Goal: Transaction & Acquisition: Subscribe to service/newsletter

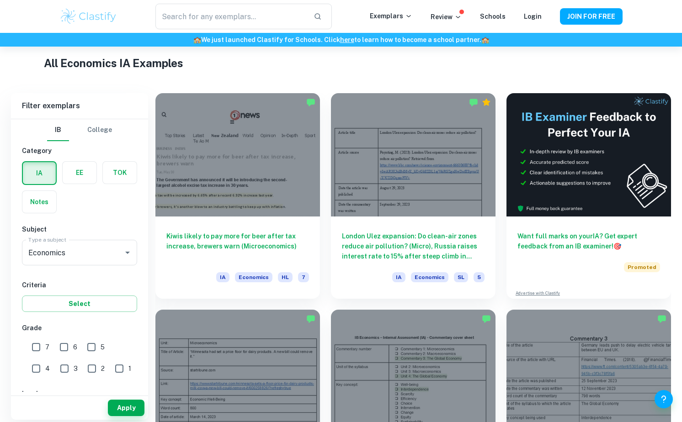
scroll to position [212, 0]
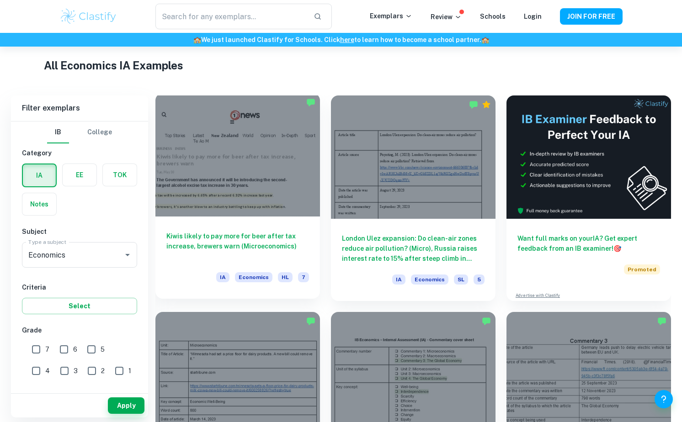
click at [216, 238] on h6 "Kiwis likely to pay more for beer after tax increase, brewers warn (Microeconom…" at bounding box center [237, 246] width 143 height 30
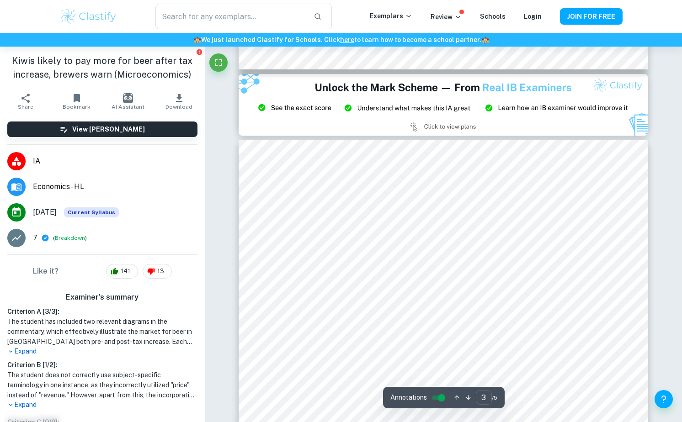
scroll to position [1208, 0]
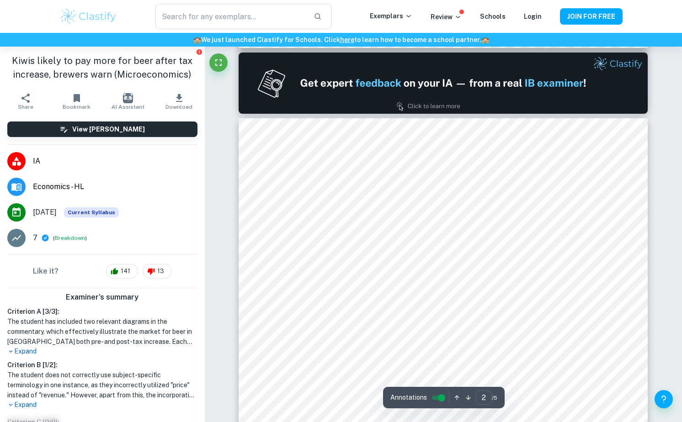
type input "1"
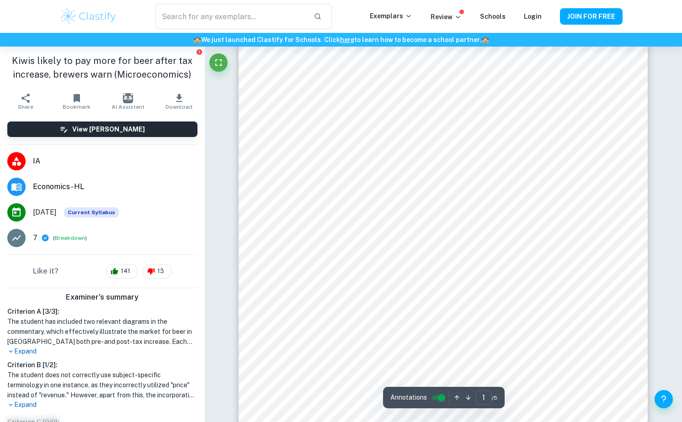
scroll to position [0, 0]
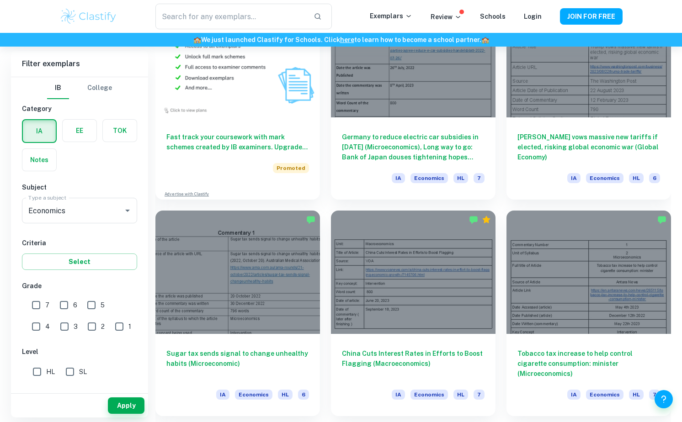
scroll to position [755, 0]
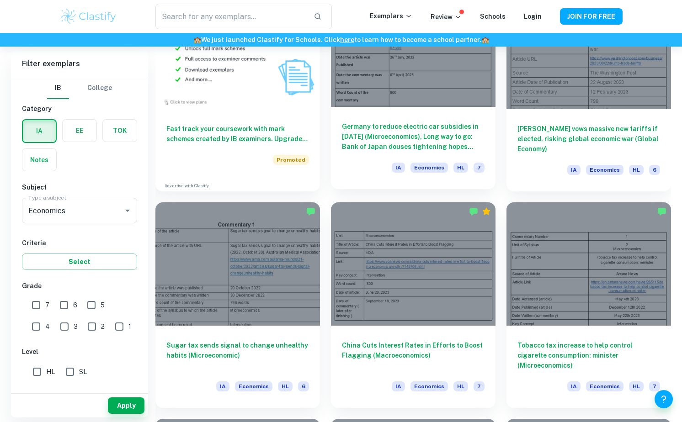
click at [398, 130] on h6 "Germany to reduce electric car subsidies in [DATE] (Microeconomics), Long way t…" at bounding box center [413, 137] width 143 height 30
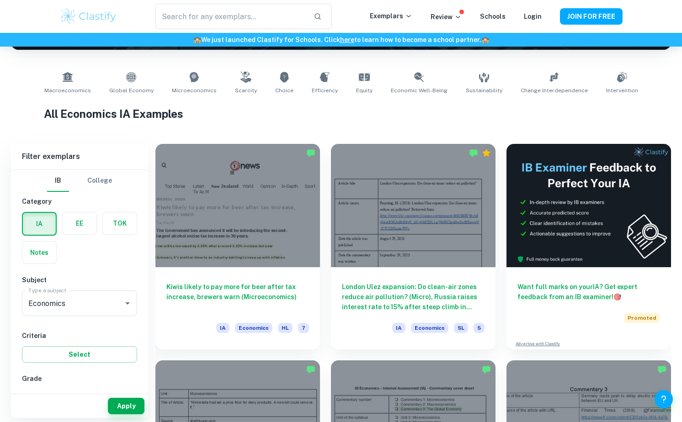
scroll to position [164, 0]
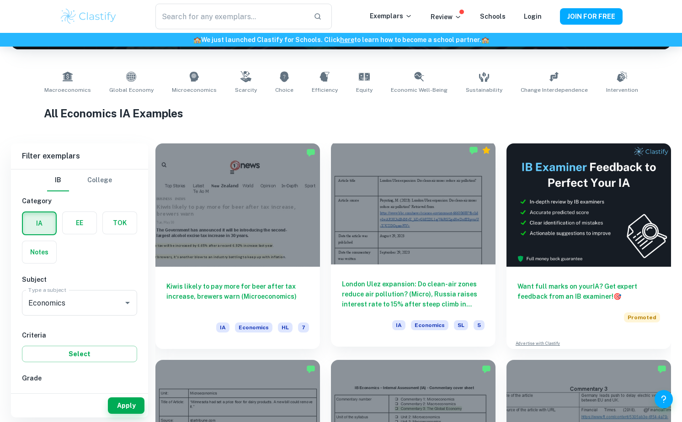
click at [393, 296] on h6 "London Ulez expansion: Do clean-air zones reduce air pollution? (Micro), Russia…" at bounding box center [413, 294] width 143 height 30
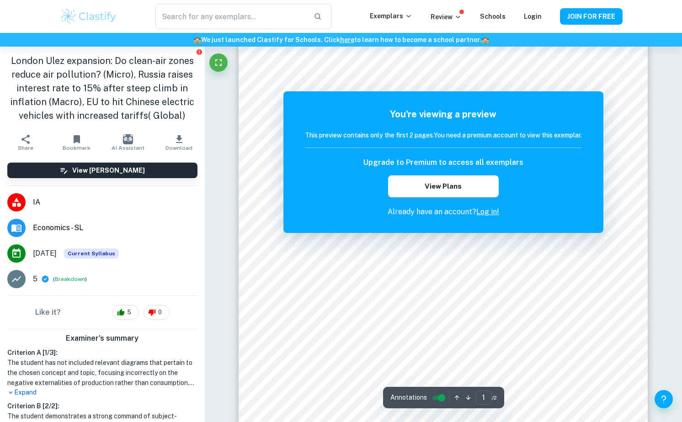
scroll to position [73, 0]
click at [450, 187] on button "View Plans" at bounding box center [443, 186] width 111 height 22
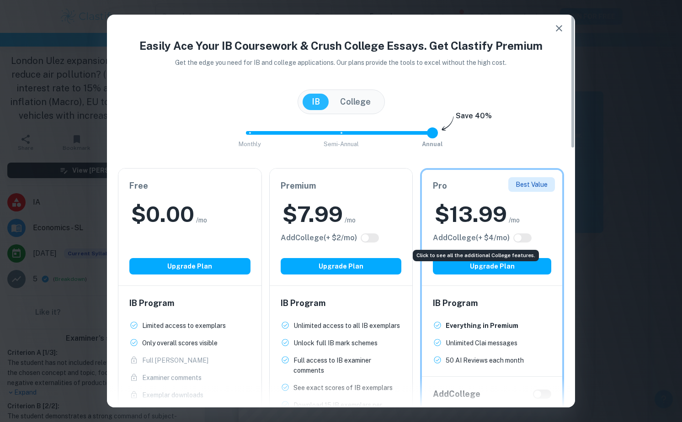
click at [492, 236] on h6 "Add College (+ $ 4 /mo)" at bounding box center [471, 238] width 77 height 11
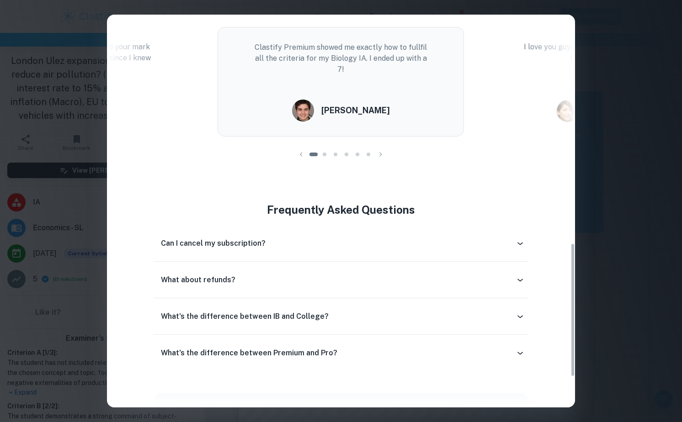
scroll to position [667, 0]
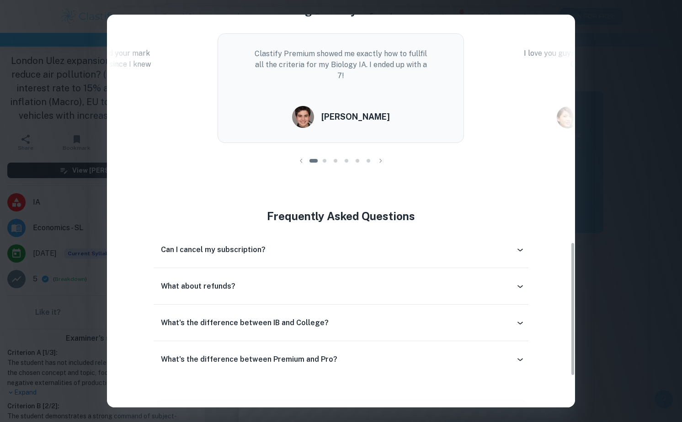
click at [324, 161] on span at bounding box center [324, 161] width 4 height 4
click at [336, 159] on span at bounding box center [335, 161] width 4 height 4
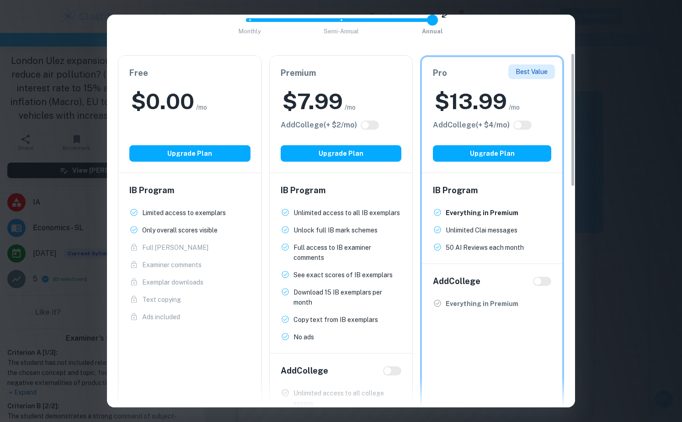
scroll to position [0, 0]
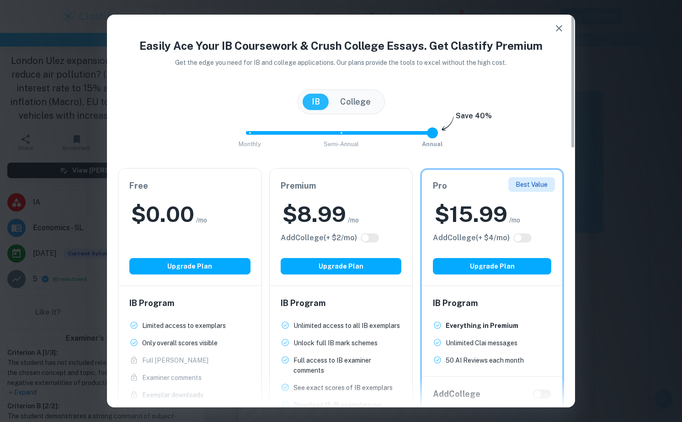
drag, startPoint x: 435, startPoint y: 133, endPoint x: 426, endPoint y: 115, distance: 20.6
click at [426, 115] on div "Easily Ace Your IB Coursework & Crush College Essays. Get Clastify Premium Get …" at bounding box center [341, 333] width 468 height 592
click at [380, 107] on div "[GEOGRAPHIC_DATA]" at bounding box center [340, 102] width 87 height 25
click at [362, 101] on button "College" at bounding box center [355, 102] width 49 height 16
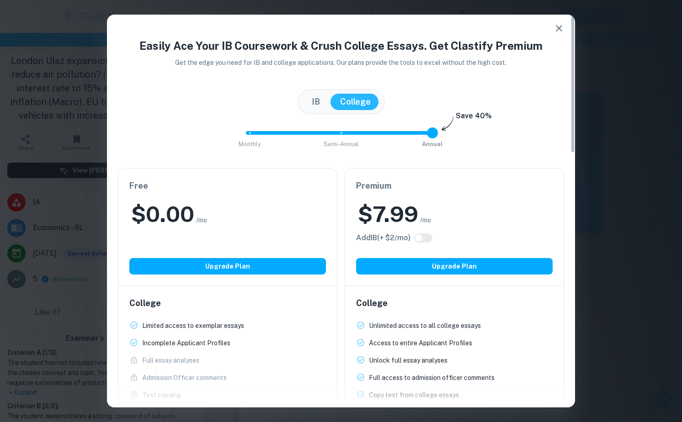
click at [312, 98] on button "IB" at bounding box center [315, 102] width 26 height 16
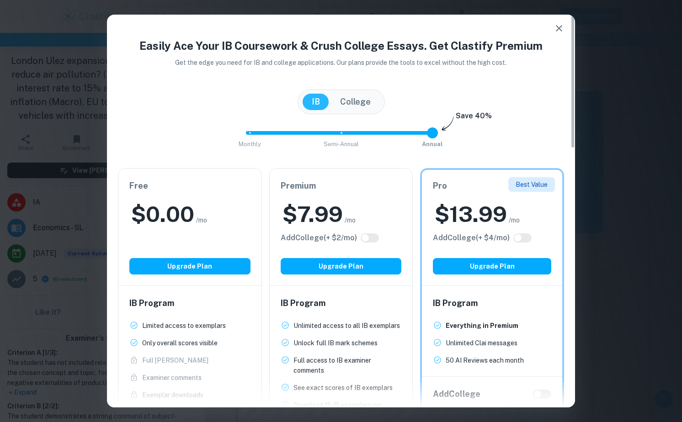
click at [365, 104] on button "College" at bounding box center [355, 102] width 49 height 16
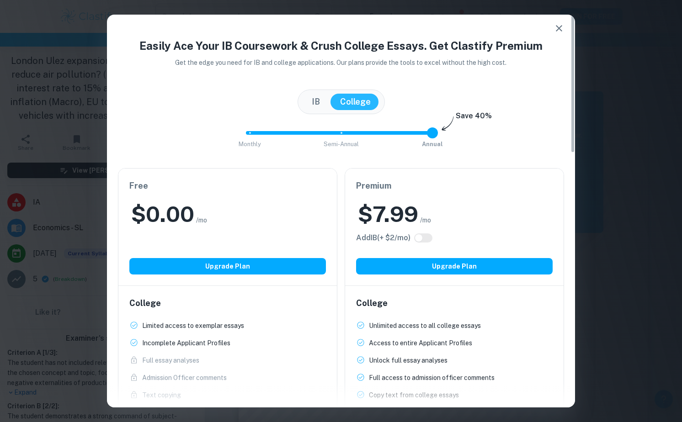
click at [321, 102] on button "IB" at bounding box center [315, 102] width 26 height 16
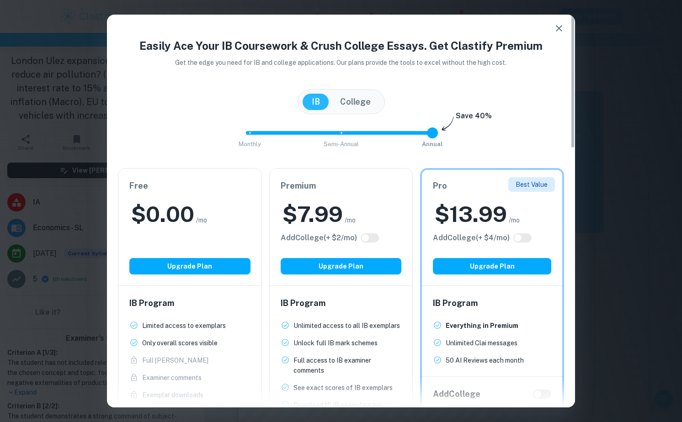
click at [352, 109] on button "College" at bounding box center [355, 102] width 49 height 16
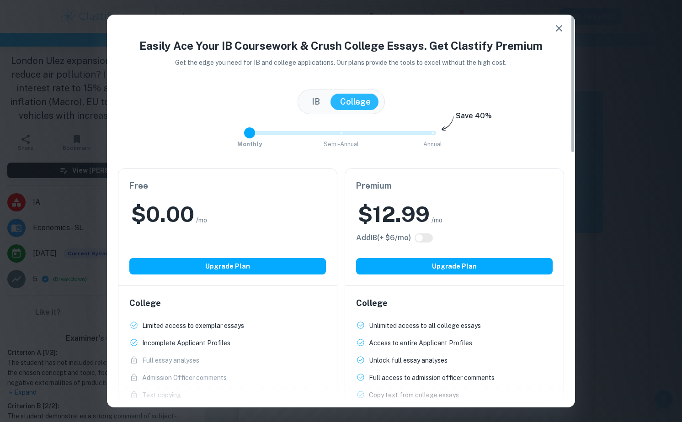
drag, startPoint x: 407, startPoint y: 137, endPoint x: 154, endPoint y: 158, distance: 253.9
click at [154, 158] on div "Easily Ace Your IB Coursework & Crush College Essays. Get Clastify Premium Get …" at bounding box center [341, 313] width 468 height 552
click at [317, 105] on button "IB" at bounding box center [315, 102] width 26 height 16
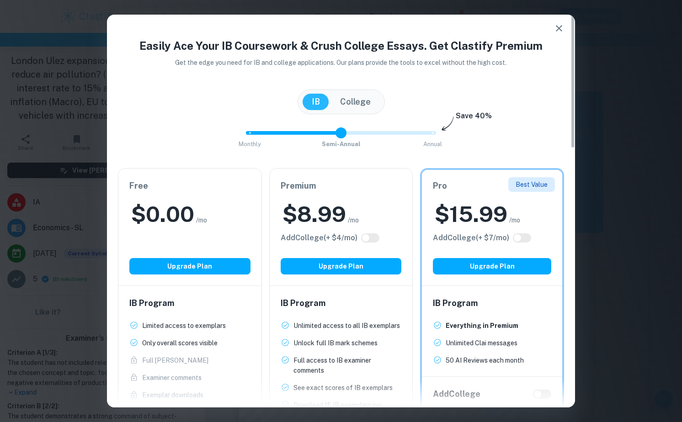
type input "2"
drag, startPoint x: 337, startPoint y: 135, endPoint x: 448, endPoint y: 96, distance: 117.2
click at [448, 96] on div "Easily Ace Your IB Coursework & Crush College Essays. Get Clastify Premium Get …" at bounding box center [341, 333] width 468 height 592
click at [554, 32] on icon "button" at bounding box center [558, 28] width 11 height 11
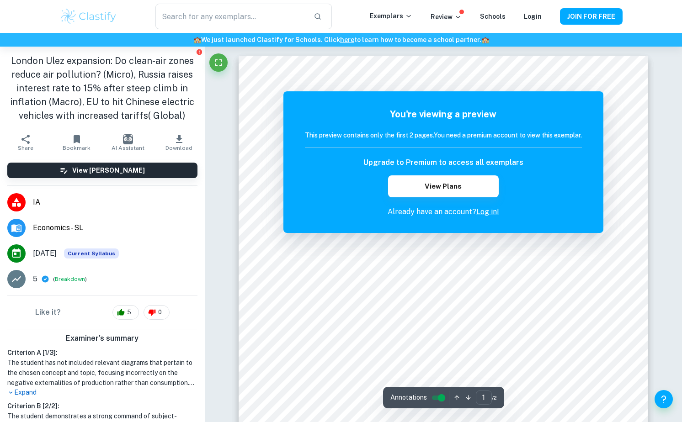
click at [93, 17] on img at bounding box center [88, 16] width 58 height 18
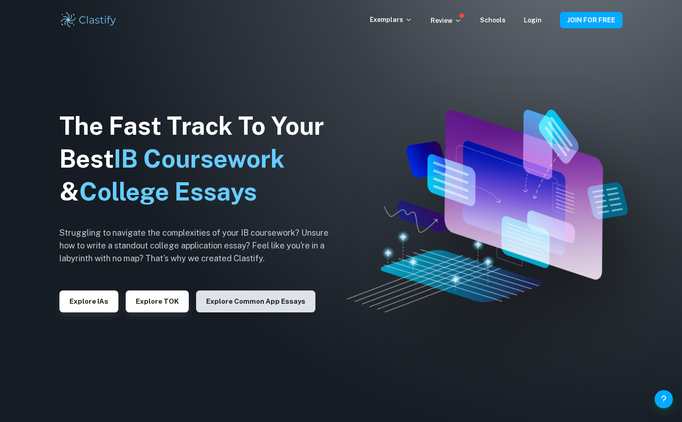
click at [249, 307] on button "Explore Common App essays" at bounding box center [255, 302] width 119 height 22
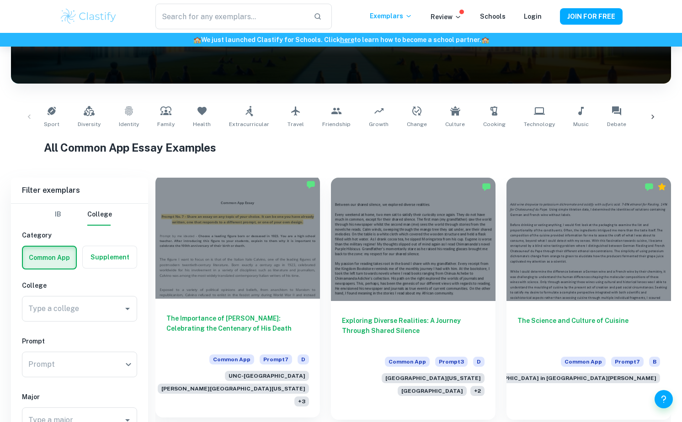
scroll to position [192, 0]
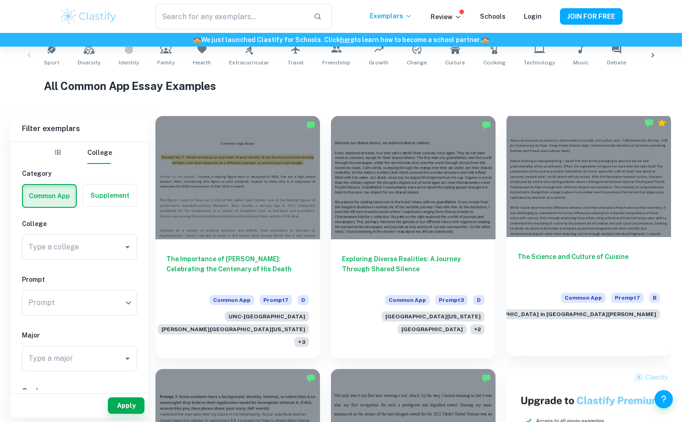
click at [579, 253] on h6 "The Science and Culture of Cuisine" at bounding box center [588, 267] width 143 height 30
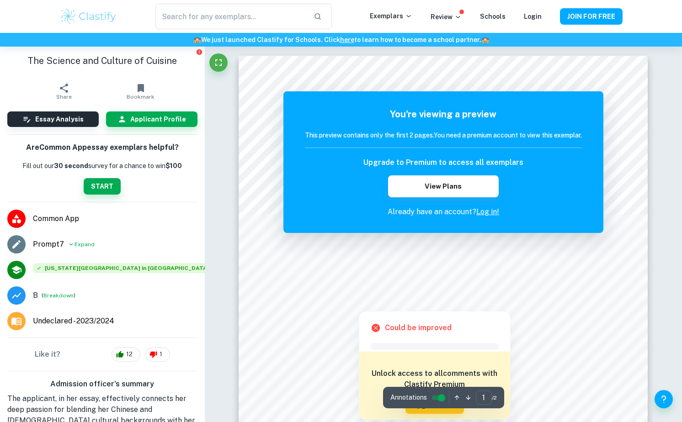
scroll to position [2, 0]
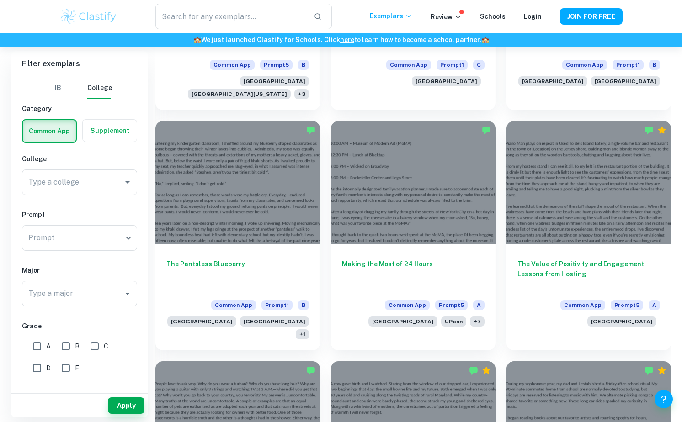
scroll to position [1174, 0]
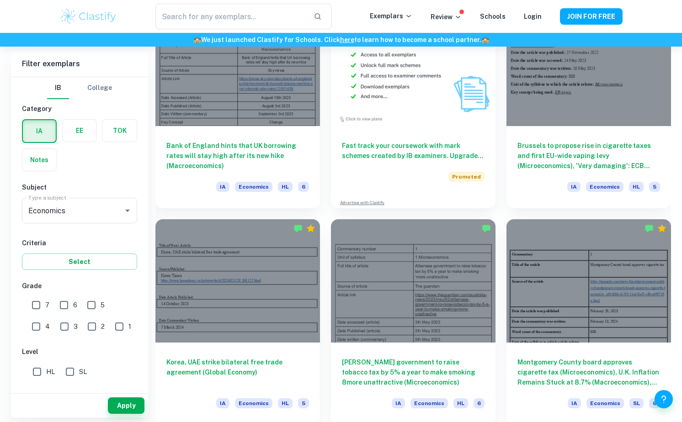
scroll to position [1823, 0]
